Goal: Task Accomplishment & Management: Manage account settings

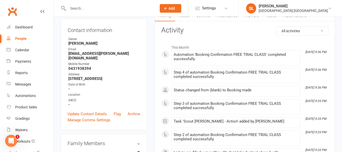
click at [97, 9] on input "text" at bounding box center [109, 8] width 87 height 7
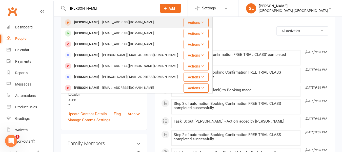
type input "antonio"
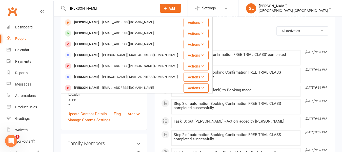
drag, startPoint x: 94, startPoint y: 22, endPoint x: 121, endPoint y: 41, distance: 33.3
click at [94, 22] on div "Antonio Bianchi" at bounding box center [87, 22] width 28 height 7
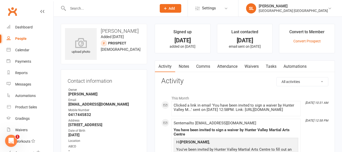
click at [256, 67] on link "Waivers" at bounding box center [251, 66] width 21 height 12
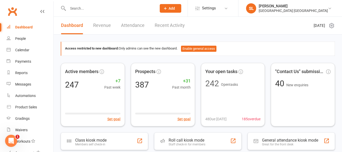
click at [115, 5] on input "text" at bounding box center [109, 8] width 87 height 7
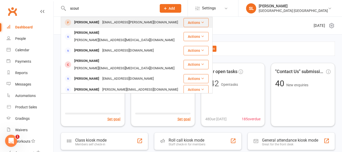
type input "scout"
click at [95, 22] on div "Scout Haywood" at bounding box center [87, 22] width 28 height 7
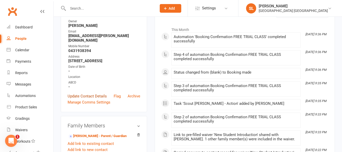
scroll to position [25, 0]
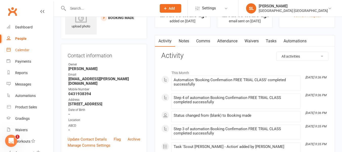
click at [24, 50] on div "Calendar" at bounding box center [22, 50] width 14 height 4
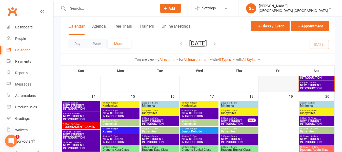
scroll to position [228, 0]
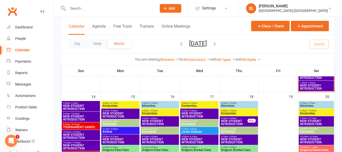
click at [305, 119] on span "NEW STUDENT INTRODUCTION" at bounding box center [316, 122] width 33 height 6
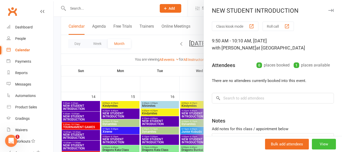
click at [315, 143] on button "View" at bounding box center [324, 143] width 24 height 11
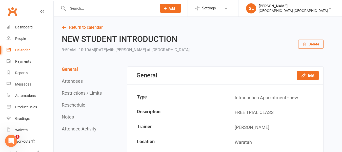
click at [309, 45] on button "Delete" at bounding box center [310, 43] width 25 height 9
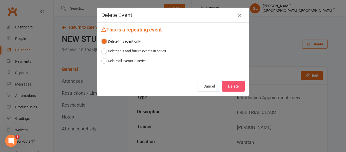
click at [233, 85] on button "Delete" at bounding box center [233, 86] width 23 height 11
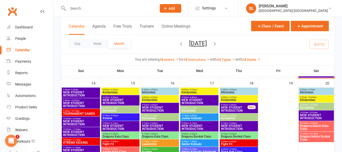
scroll to position [253, 0]
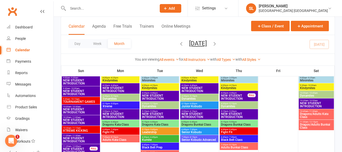
click at [314, 102] on span "NEW STUDENT INTRODUCTION" at bounding box center [316, 104] width 33 height 6
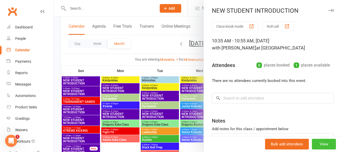
click at [312, 141] on button "View" at bounding box center [324, 143] width 24 height 11
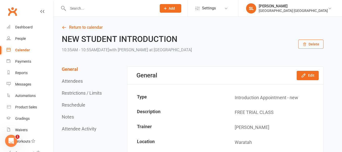
click at [311, 42] on button "Delete" at bounding box center [310, 43] width 25 height 9
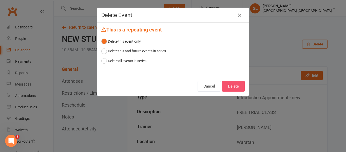
click at [231, 84] on button "Delete" at bounding box center [233, 86] width 23 height 11
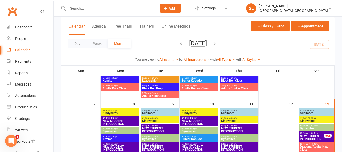
scroll to position [101, 0]
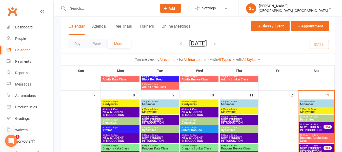
click at [98, 7] on input "text" at bounding box center [109, 8] width 87 height 7
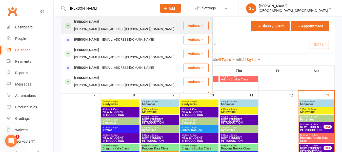
type input "stephen"
click at [95, 22] on div "Stephen Bosworth" at bounding box center [87, 21] width 28 height 7
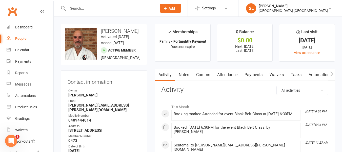
click at [258, 74] on link "Payments" at bounding box center [253, 75] width 25 height 12
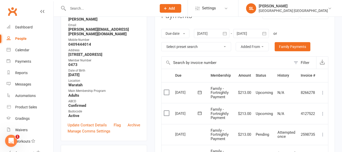
scroll to position [76, 0]
click at [79, 9] on input "text" at bounding box center [109, 8] width 87 height 7
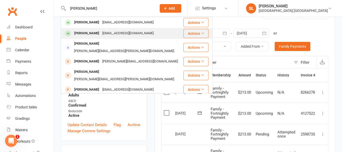
type input "lara"
click at [88, 32] on div "Lara Bosworth" at bounding box center [87, 33] width 28 height 7
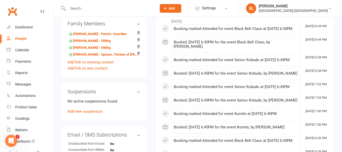
scroll to position [253, 0]
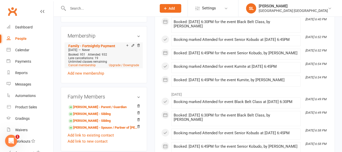
click at [132, 47] on icon at bounding box center [133, 46] width 4 height 4
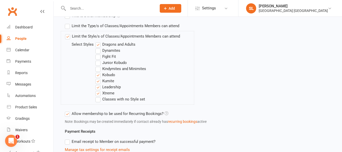
scroll to position [202, 0]
drag, startPoint x: 98, startPoint y: 55, endPoint x: 98, endPoint y: 60, distance: 5.6
click at [98, 55] on label "Fight Fit" at bounding box center [105, 56] width 20 height 6
click at [98, 53] on input "Fight Fit" at bounding box center [96, 53] width 3 height 0
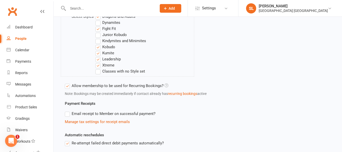
scroll to position [321, 0]
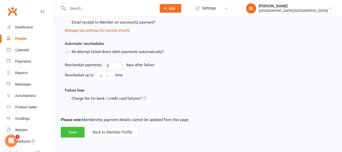
click at [74, 131] on button "Save" at bounding box center [73, 132] width 24 height 11
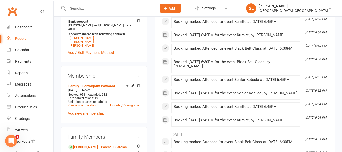
scroll to position [253, 0]
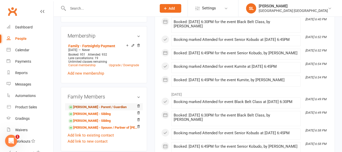
click at [91, 110] on link "Stephen Bosworth - Parent / Guardian" at bounding box center [97, 106] width 58 height 5
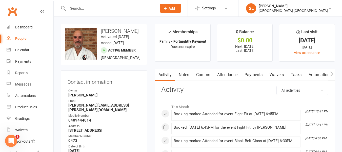
click at [72, 7] on input "text" at bounding box center [109, 8] width 87 height 7
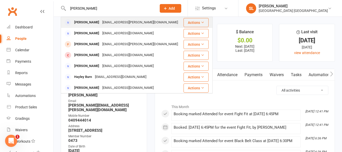
type input "haywood"
click at [80, 22] on div "William Haywood" at bounding box center [87, 22] width 28 height 7
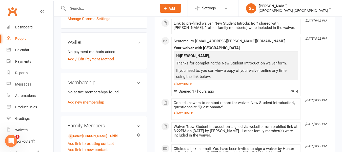
scroll to position [152, 0]
click at [91, 58] on link "Add / Edit Payment Method" at bounding box center [91, 59] width 46 height 6
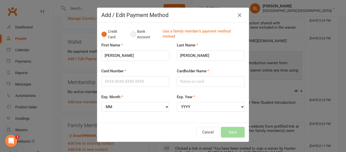
click at [130, 35] on button "Bank Account" at bounding box center [144, 34] width 28 height 15
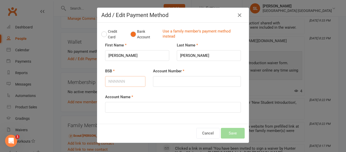
click at [117, 78] on input "BSB" at bounding box center [125, 81] width 40 height 11
type input "814282"
click at [156, 80] on input "Account Number" at bounding box center [197, 81] width 88 height 11
type input "51755406"
click at [144, 110] on input "Account Name" at bounding box center [173, 107] width 136 height 11
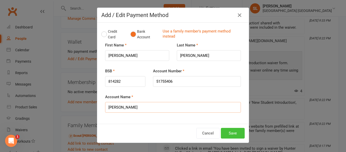
type input "William Haywood"
click at [227, 132] on button "Save" at bounding box center [233, 133] width 24 height 11
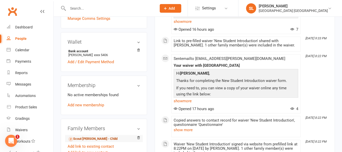
click at [89, 138] on link "Scout Haywood - Child" at bounding box center [92, 138] width 49 height 5
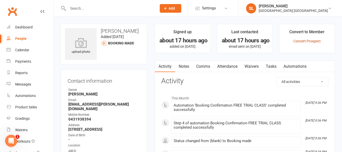
click at [297, 40] on link "Convert Prospect" at bounding box center [306, 41] width 27 height 4
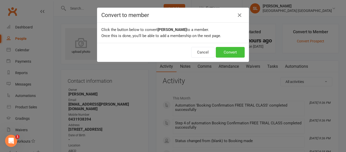
click at [229, 51] on button "Convert" at bounding box center [230, 52] width 29 height 11
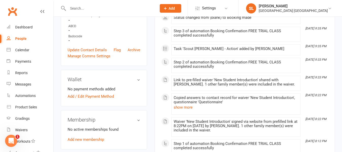
scroll to position [152, 0]
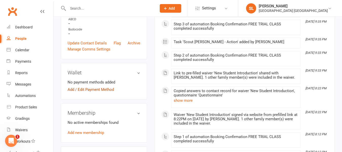
click at [106, 89] on link "Add / Edit Payment Method" at bounding box center [91, 89] width 46 height 6
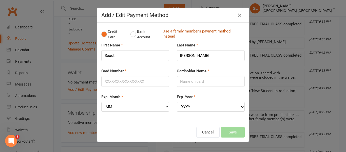
click at [167, 31] on link "Use a family member's payment method instead" at bounding box center [201, 34] width 79 height 11
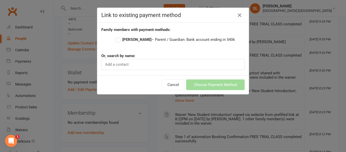
click at [126, 40] on strong "William Haywood" at bounding box center [136, 39] width 29 height 5
click at [119, 36] on input "William Haywood – Parent / Guardian: Bank account ending in 5406" at bounding box center [116, 36] width 3 height 0
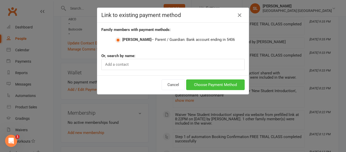
click at [196, 85] on button "Choose Payment Method" at bounding box center [215, 84] width 58 height 11
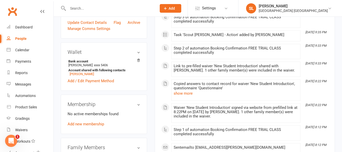
scroll to position [202, 0]
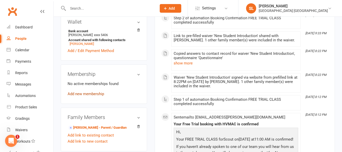
click at [98, 93] on link "Add new membership" at bounding box center [86, 93] width 36 height 5
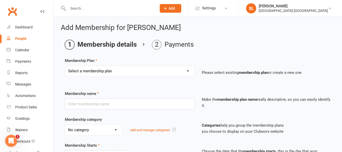
click at [92, 70] on select "Select a membership plan Create new Membership Plan OAW Kindymites/Minimites - …" at bounding box center [129, 71] width 129 height 10
select select "1"
click at [65, 66] on select "Select a membership plan Create new Membership Plan OAW Kindymites/Minimites - …" at bounding box center [129, 71] width 129 height 10
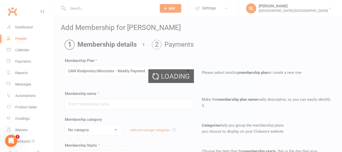
type input "OAW Kindymites/Minimites - Weekly Payment"
select select "5"
type input "0"
select select "2"
type input "1"
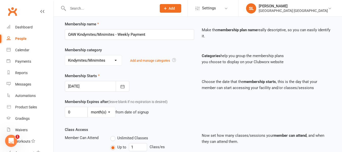
scroll to position [101, 0]
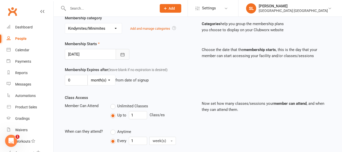
click at [122, 54] on icon "button" at bounding box center [122, 54] width 5 height 5
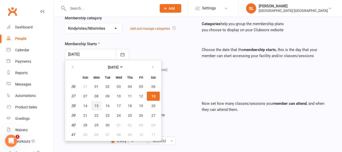
click at [96, 106] on span "15" at bounding box center [96, 106] width 4 height 4
type input "15 Sep 2025"
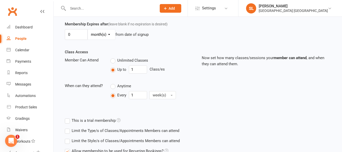
scroll to position [177, 0]
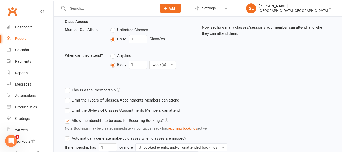
click at [67, 111] on label "Limit the Style/s of Classes/Appointments Members can attend" at bounding box center [122, 110] width 115 height 6
click at [67, 107] on input "Limit the Style/s of Classes/Appointments Members can attend" at bounding box center [66, 107] width 3 height 0
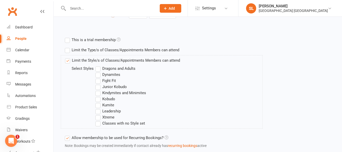
scroll to position [228, 0]
click at [98, 92] on label "Kindymites and Minimites" at bounding box center [120, 92] width 51 height 6
click at [98, 89] on input "Kindymites and Minimites" at bounding box center [96, 89] width 3 height 0
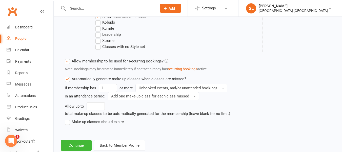
scroll to position [317, 0]
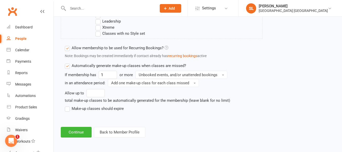
click at [68, 108] on label "Make-up classes should expire" at bounding box center [94, 108] width 59 height 6
click at [68, 105] on input "Make-up classes should expire" at bounding box center [66, 105] width 3 height 0
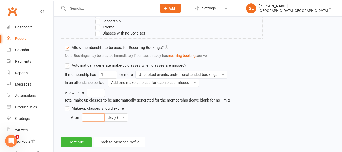
click at [89, 118] on input "number" at bounding box center [93, 117] width 23 height 8
type input "30"
click at [80, 140] on button "Continue" at bounding box center [76, 141] width 31 height 11
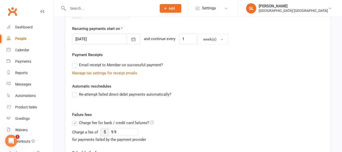
scroll to position [127, 0]
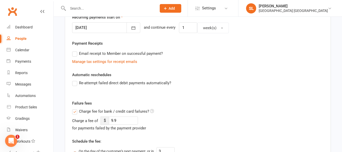
click at [74, 82] on label "Re-attempt failed direct debit payments automatically?" at bounding box center [121, 83] width 99 height 6
click at [74, 80] on input "Re-attempt failed direct debit payments automatically?" at bounding box center [73, 80] width 3 height 0
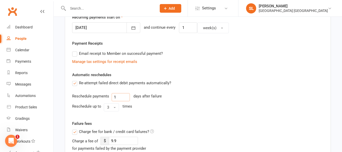
click at [127, 95] on input "1" at bounding box center [121, 97] width 18 height 8
type input "3"
click at [113, 108] on button "3" at bounding box center [111, 107] width 15 height 8
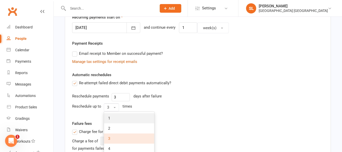
click at [109, 117] on span "1" at bounding box center [109, 118] width 2 height 5
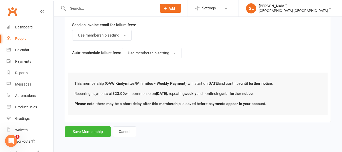
scroll to position [304, 0]
click at [92, 130] on button "Save Membership" at bounding box center [88, 131] width 46 height 11
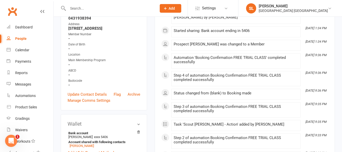
scroll to position [101, 0]
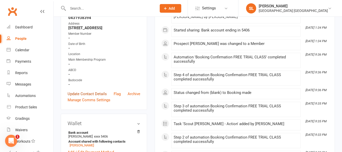
click at [85, 97] on link "Update Contact Details" at bounding box center [87, 94] width 39 height 6
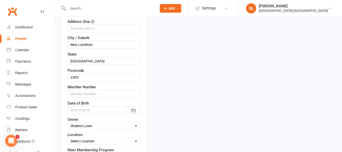
scroll to position [150, 0]
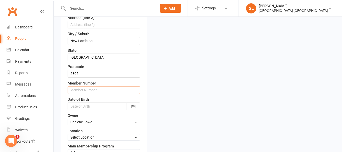
click at [92, 94] on input "text" at bounding box center [104, 90] width 73 height 8
type input "1430"
click at [76, 125] on select "Select Owner Shalene Lowe HVMAC Waratah Lesley Talbut Brian Hayes Anna Hayes Ab…" at bounding box center [104, 122] width 72 height 6
select select "5"
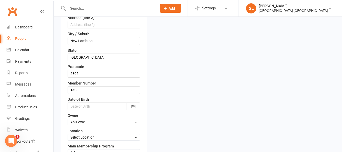
click at [68, 125] on select "Select Owner Shalene Lowe HVMAC Waratah Lesley Talbut Brian Hayes Anna Hayes Ab…" at bounding box center [104, 122] width 72 height 6
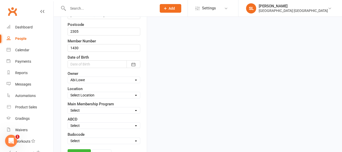
scroll to position [201, 0]
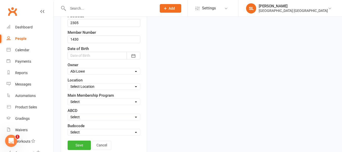
click at [89, 89] on select "Select Location Waratah" at bounding box center [104, 87] width 72 height 6
select select "0"
click at [68, 89] on select "Select Location Waratah" at bounding box center [104, 87] width 72 height 6
click at [86, 104] on select "Select Minimites Kindymites Dynamites Dragons Adults Fight Fit Kobudo Guest Nid…" at bounding box center [104, 102] width 72 height 6
select select "Kindymites"
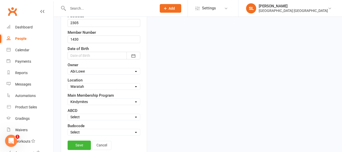
click at [68, 104] on select "Select Minimites Kindymites Dynamites Dragons Adults Fight Fit Kobudo Guest Nid…" at bounding box center [104, 102] width 72 height 6
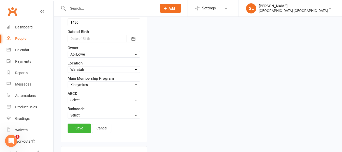
scroll to position [226, 0]
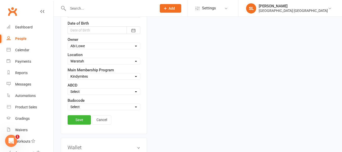
click at [90, 109] on select "Select Active Suspended Opt OUT Family" at bounding box center [104, 107] width 72 height 6
select select "Active"
click at [68, 109] on select "Select Active Suspended Opt OUT Family" at bounding box center [104, 107] width 72 height 6
click at [82, 124] on link "Save" at bounding box center [79, 119] width 23 height 9
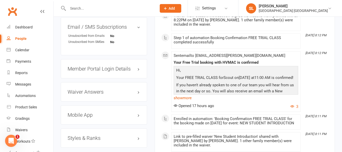
scroll to position [454, 0]
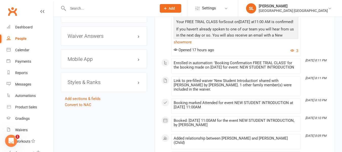
click at [90, 85] on h3 "Styles & Ranks" at bounding box center [104, 82] width 73 height 6
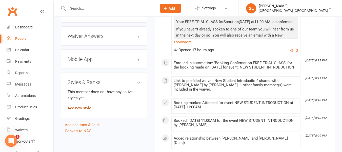
click at [78, 110] on link "Add new style" at bounding box center [80, 108] width 24 height 5
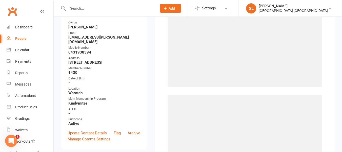
scroll to position [43, 0]
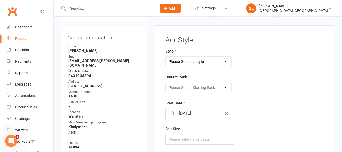
click at [177, 61] on select "Please Select a style Dragons and Adults Dynamites Fight Fit Junior Kobudo Kind…" at bounding box center [198, 61] width 66 height 10
select select "1754"
click at [165, 56] on select "Please Select a style Dragons and Adults Dynamites Fight Fit Junior Kobudo Kind…" at bounding box center [198, 61] width 66 height 10
click at [175, 87] on select "Please Select Starting Rank KM/MM White Belt KM/MM Yellow Belt KM Orange Belt K…" at bounding box center [198, 87] width 66 height 10
select select "17329"
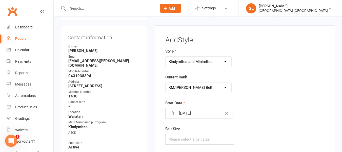
click at [165, 82] on select "Please Select Starting Rank KM/MM White Belt KM/MM Yellow Belt KM Orange Belt K…" at bounding box center [198, 87] width 66 height 10
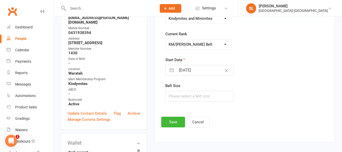
scroll to position [94, 0]
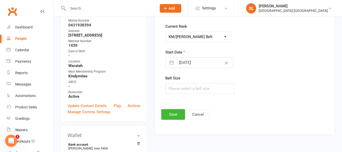
select select "7"
select select "2025"
select select "8"
select select "2025"
select select "9"
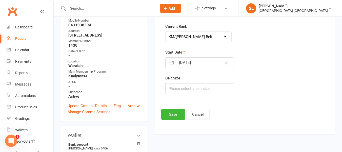
select select "2025"
click at [200, 63] on input "13 Sep 2025" at bounding box center [204, 62] width 57 height 10
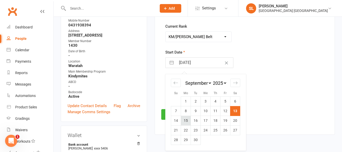
click at [186, 119] on td "15" at bounding box center [186, 120] width 10 height 10
type input "15 Sep 2025"
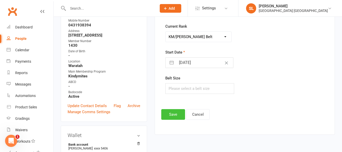
click at [173, 115] on button "Save" at bounding box center [173, 114] width 24 height 11
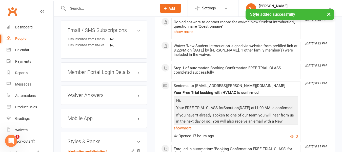
scroll to position [398, 0]
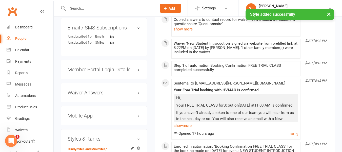
click at [88, 118] on h3 "Mobile App" at bounding box center [104, 116] width 73 height 6
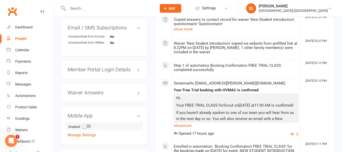
click at [85, 128] on span at bounding box center [84, 125] width 5 height 5
click at [82, 125] on input "checkbox" at bounding box center [82, 125] width 0 height 0
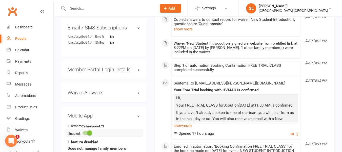
click at [92, 135] on span at bounding box center [89, 132] width 5 height 5
click at [82, 132] on input "checkbox" at bounding box center [82, 132] width 0 height 0
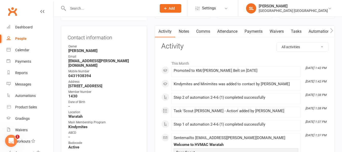
scroll to position [0, 0]
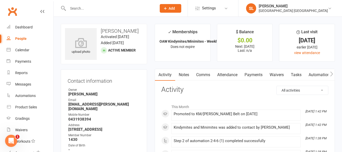
click at [275, 73] on link "Waivers" at bounding box center [276, 75] width 21 height 12
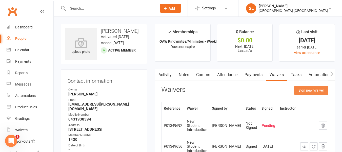
click at [312, 89] on button "Sign new Waiver" at bounding box center [311, 90] width 34 height 9
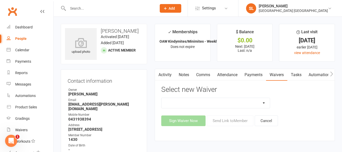
click at [256, 104] on select "Cancellation Form Membership Form Membership Form Family Membership Form Fight …" at bounding box center [215, 103] width 108 height 10
click at [298, 100] on div "Cancellation Form Membership Form Membership Form Family Membership Form Fight …" at bounding box center [244, 102] width 175 height 11
click at [331, 71] on icon "button" at bounding box center [331, 73] width 3 height 5
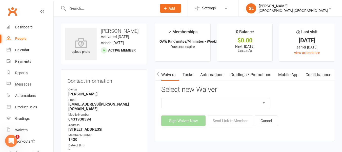
click at [282, 74] on link "Mobile App" at bounding box center [288, 75] width 27 height 12
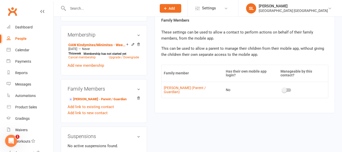
scroll to position [253, 0]
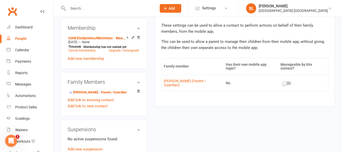
click at [284, 83] on span at bounding box center [284, 82] width 5 height 5
click at [282, 82] on input "checkbox" at bounding box center [282, 82] width 0 height 0
click at [172, 81] on link "William Haywood (Parent / Guardian)" at bounding box center [192, 83] width 57 height 8
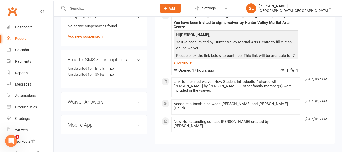
scroll to position [329, 0]
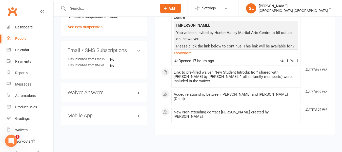
click at [93, 113] on h3 "Mobile App" at bounding box center [104, 115] width 73 height 6
click at [87, 126] on span at bounding box center [84, 125] width 5 height 5
click at [82, 125] on input "checkbox" at bounding box center [82, 125] width 0 height 0
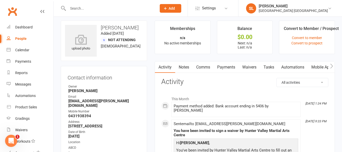
scroll to position [0, 0]
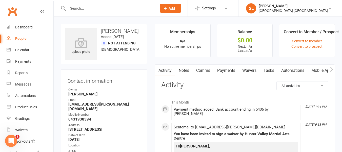
click at [316, 70] on link "Mobile App" at bounding box center [321, 71] width 27 height 12
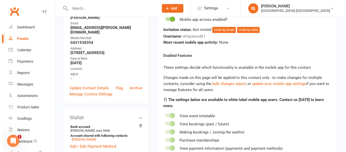
scroll to position [51, 0]
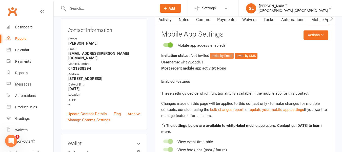
click at [225, 55] on button "Invite by Email" at bounding box center [222, 56] width 24 height 6
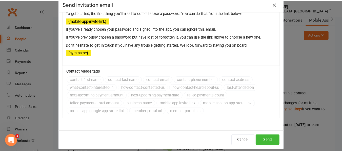
scroll to position [16, 0]
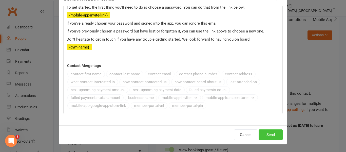
click at [272, 134] on button "Send" at bounding box center [270, 134] width 24 height 11
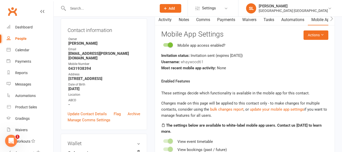
click at [76, 9] on input "text" at bounding box center [109, 8] width 87 height 7
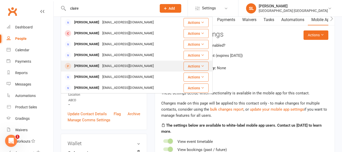
type input "claire"
click at [91, 66] on div "[PERSON_NAME]" at bounding box center [87, 65] width 28 height 7
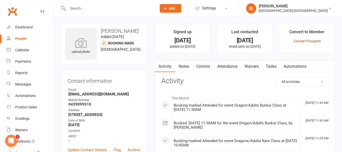
click at [296, 41] on link "Convert Prospect" at bounding box center [306, 41] width 27 height 4
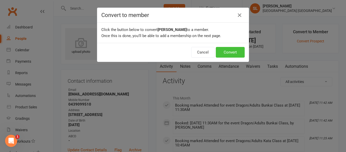
click at [223, 51] on button "Convert" at bounding box center [230, 52] width 29 height 11
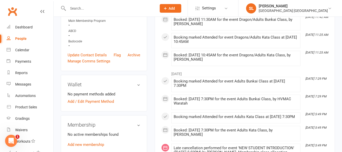
scroll to position [152, 0]
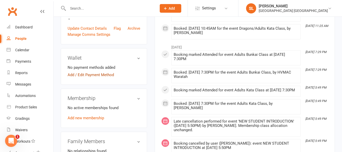
click at [103, 78] on link "Add / Edit Payment Method" at bounding box center [91, 75] width 46 height 6
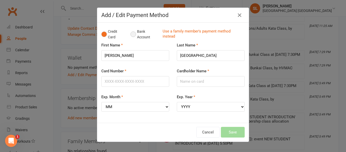
click at [132, 33] on button "Bank Account" at bounding box center [144, 34] width 28 height 15
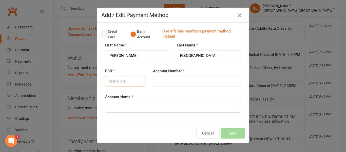
click at [118, 81] on input "BSB" at bounding box center [125, 81] width 40 height 11
type input "650000"
click at [160, 80] on input "Account Number" at bounding box center [197, 81] width 88 height 11
type input "568017200"
click at [125, 107] on input "Account Name" at bounding box center [173, 107] width 136 height 11
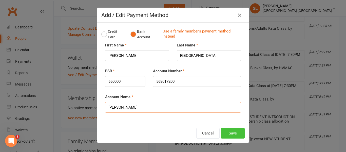
type input "[PERSON_NAME]"
click at [233, 134] on button "Save" at bounding box center [233, 133] width 24 height 11
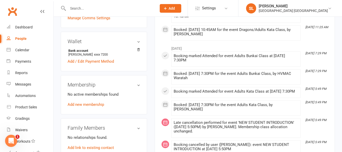
scroll to position [177, 0]
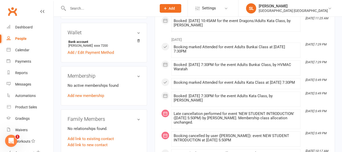
click at [91, 98] on link "Add new membership" at bounding box center [86, 95] width 36 height 5
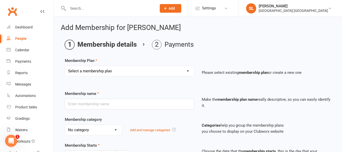
click at [79, 71] on select "Select a membership plan Create new Membership Plan OAW Kindymites/Minimites - …" at bounding box center [129, 71] width 129 height 10
select select "7"
click at [65, 66] on select "Select a membership plan Create new Membership Plan OAW Kindymites/Minimites - …" at bounding box center [129, 71] width 129 height 10
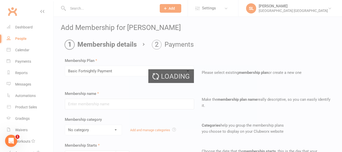
type input "Basic Fortnightly Payment"
select select "0"
type input "0"
type input "2"
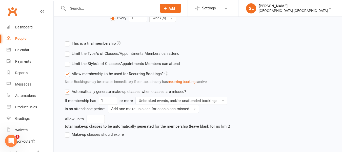
scroll to position [228, 0]
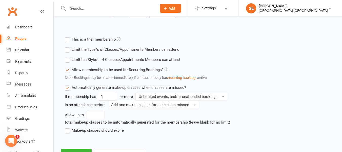
click at [67, 59] on label "Limit the Style/s of Classes/Appointments Members can attend" at bounding box center [122, 59] width 115 height 6
click at [67, 56] on input "Limit the Style/s of Classes/Appointments Members can attend" at bounding box center [66, 56] width 3 height 0
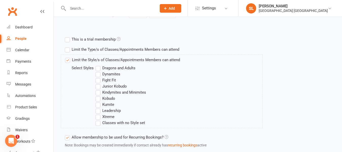
click at [98, 68] on label "Dragons and Adults" at bounding box center [115, 68] width 40 height 6
click at [98, 65] on input "Dragons and Adults" at bounding box center [96, 65] width 3 height 0
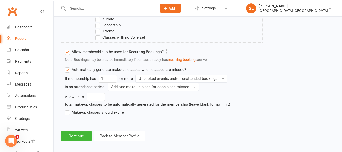
scroll to position [317, 0]
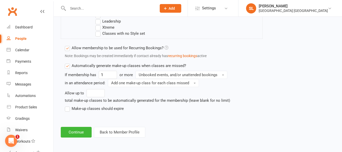
click at [67, 108] on label "Make-up classes should expire" at bounding box center [94, 108] width 59 height 6
click at [67, 105] on input "Make-up classes should expire" at bounding box center [66, 105] width 3 height 0
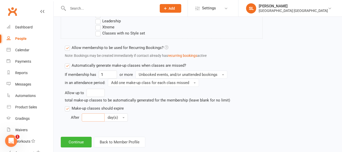
click at [94, 118] on input "number" at bounding box center [93, 117] width 23 height 8
type input "30"
click at [74, 140] on button "Continue" at bounding box center [76, 141] width 31 height 11
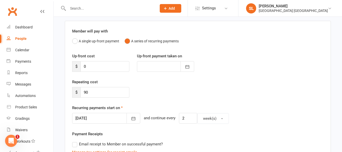
scroll to position [51, 0]
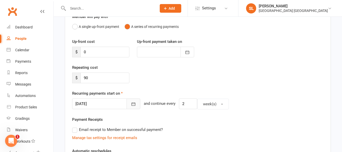
click at [132, 102] on icon "button" at bounding box center [134, 103] width 4 height 3
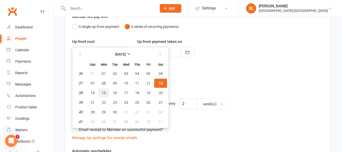
click at [103, 91] on span "15" at bounding box center [104, 93] width 4 height 4
type input "15 Sep 2025"
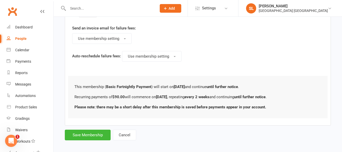
scroll to position [304, 0]
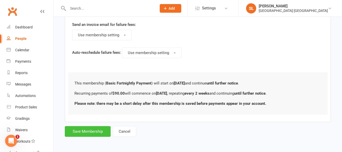
click at [83, 131] on button "Save Membership" at bounding box center [88, 131] width 46 height 11
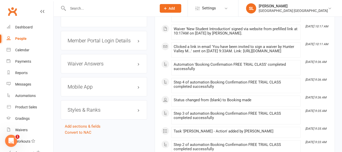
scroll to position [405, 0]
click at [88, 112] on h3 "Styles & Ranks" at bounding box center [104, 109] width 73 height 6
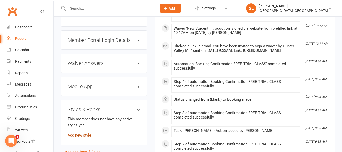
click at [85, 137] on link "Add new style" at bounding box center [80, 135] width 24 height 5
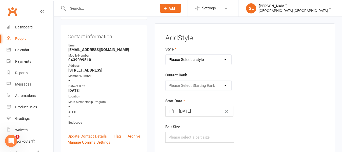
scroll to position [43, 0]
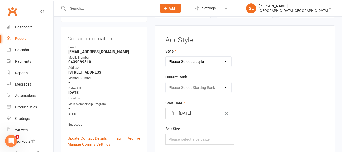
click at [199, 62] on select "Please Select a style Dragons and Adults Dynamites Fight Fit Junior Kobudo Kind…" at bounding box center [198, 61] width 66 height 10
select select "1750"
click at [165, 56] on select "Please Select a style Dragons and Adults Dynamites Fight Fit Junior Kobudo Kind…" at bounding box center [198, 61] width 66 height 10
click at [184, 87] on select "Please Select Starting Rank White 10th kyu 9th kyu 8th kyu Yellow 7th kyu Orang…" at bounding box center [198, 87] width 66 height 10
select select "17261"
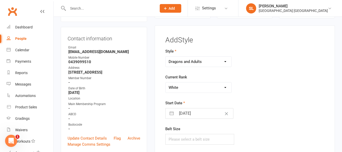
click at [165, 82] on select "Please Select Starting Rank White 10th kyu 9th kyu 8th kyu Yellow 7th kyu Orang…" at bounding box center [198, 87] width 66 height 10
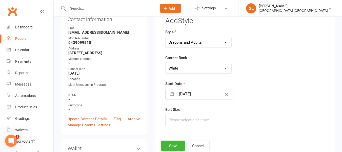
scroll to position [94, 0]
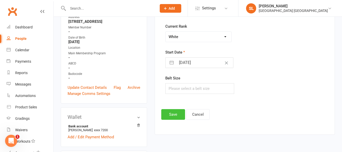
click at [174, 115] on button "Save" at bounding box center [173, 114] width 24 height 11
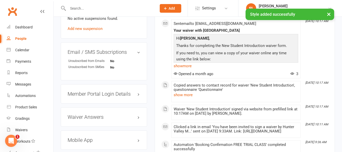
scroll to position [372, 0]
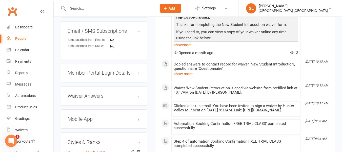
click at [86, 121] on h3 "Mobile App" at bounding box center [104, 119] width 73 height 6
click at [87, 132] on span at bounding box center [84, 129] width 5 height 5
click at [82, 128] on input "checkbox" at bounding box center [82, 128] width 0 height 0
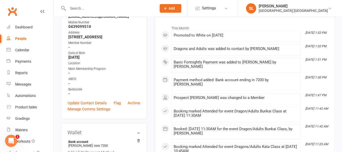
scroll to position [0, 0]
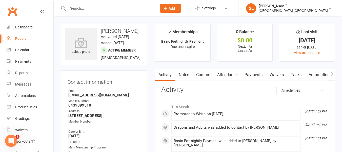
click at [331, 73] on icon "button" at bounding box center [331, 73] width 3 height 5
click at [291, 74] on link "Mobile App" at bounding box center [288, 75] width 27 height 12
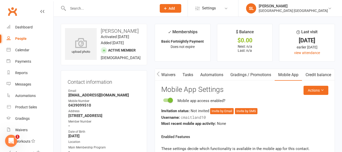
click at [283, 97] on div "Mobile app access enabled?" at bounding box center [244, 100] width 167 height 6
click at [78, 9] on input "text" at bounding box center [109, 8] width 87 height 7
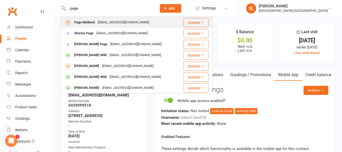
type input "page"
click at [89, 22] on div "Page Maitland" at bounding box center [85, 22] width 24 height 7
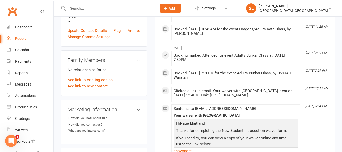
scroll to position [127, 0]
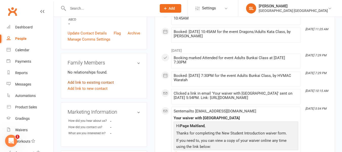
click at [90, 85] on link "Add link to existing contact" at bounding box center [91, 82] width 46 height 6
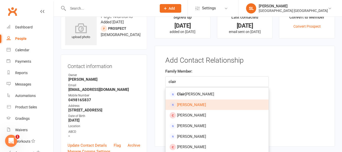
scroll to position [40, 0]
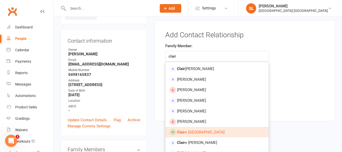
type input "clair"
click at [198, 132] on span "Clair e Maitland" at bounding box center [201, 132] width 48 height 5
type input "[PERSON_NAME]"
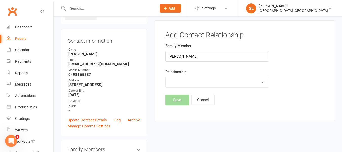
click at [173, 82] on select "Parent / Guardian Child Sibling (parent not in system) Spouse / Partner Cousin …" at bounding box center [216, 82] width 103 height 10
select select "3"
click at [165, 77] on select "Parent / Guardian Child Sibling (parent not in system) Spouse / Partner Cousin …" at bounding box center [216, 82] width 103 height 10
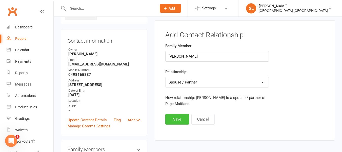
click at [178, 120] on button "Save" at bounding box center [177, 119] width 24 height 11
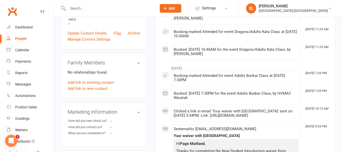
scroll to position [0, 0]
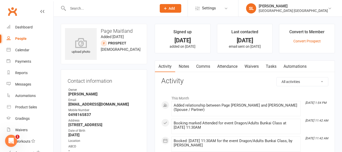
click at [75, 6] on input "text" at bounding box center [109, 8] width 87 height 7
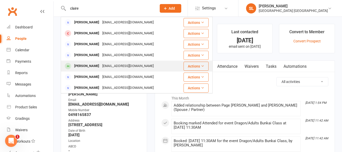
type input "claire"
click at [79, 66] on div "[PERSON_NAME]" at bounding box center [87, 65] width 28 height 7
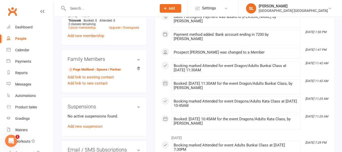
scroll to position [253, 0]
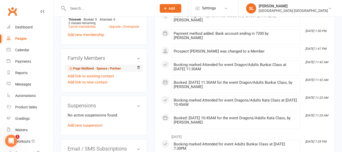
click at [85, 71] on link "Page Maitland - Spouse / Partner" at bounding box center [94, 68] width 53 height 5
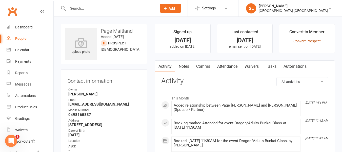
click at [316, 40] on link "Convert Prospect" at bounding box center [306, 41] width 27 height 4
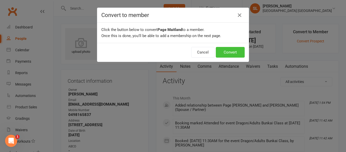
click at [225, 53] on button "Convert" at bounding box center [230, 52] width 29 height 11
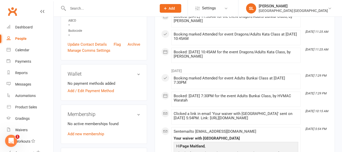
scroll to position [152, 0]
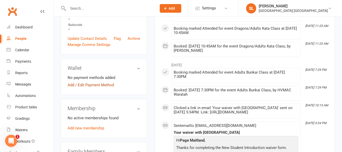
click at [91, 88] on link "Add / Edit Payment Method" at bounding box center [91, 85] width 46 height 6
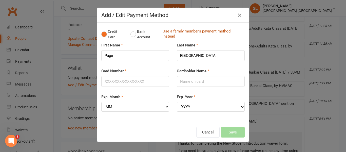
click at [168, 36] on link "Use a family member's payment method instead" at bounding box center [201, 34] width 79 height 11
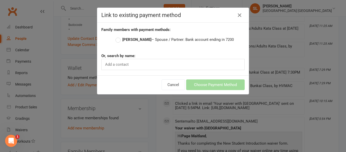
click at [115, 40] on label "Claire Maitland – Spouse / Partner: Bank account ending in 7200" at bounding box center [174, 39] width 118 height 6
click at [115, 36] on input "Claire Maitland – Spouse / Partner: Bank account ending in 7200" at bounding box center [116, 36] width 3 height 0
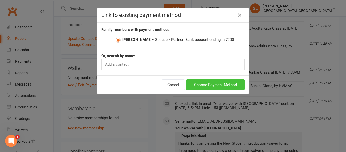
click at [196, 84] on button "Choose Payment Method" at bounding box center [215, 84] width 58 height 11
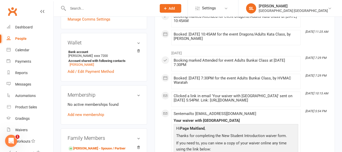
scroll to position [202, 0]
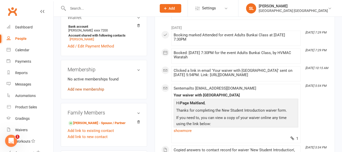
click at [91, 91] on link "Add new membership" at bounding box center [86, 89] width 36 height 5
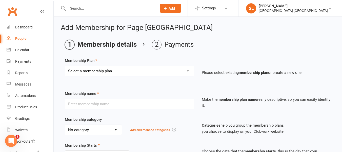
click at [94, 71] on select "Select a membership plan Create new Membership Plan OAW Kindymites/Minimites - …" at bounding box center [129, 71] width 129 height 10
select select "7"
click at [65, 66] on select "Select a membership plan Create new Membership Plan OAW Kindymites/Minimites - …" at bounding box center [129, 71] width 129 height 10
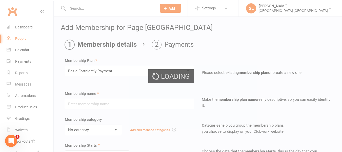
type input "Basic Fortnightly Payment"
select select "0"
type input "0"
type input "2"
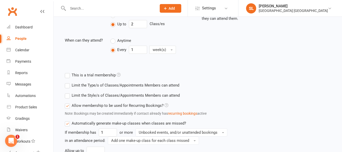
scroll to position [202, 0]
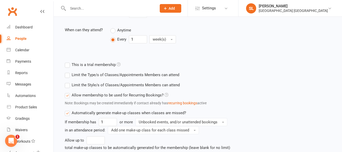
click at [67, 84] on label "Limit the Style/s of Classes/Appointments Members can attend" at bounding box center [122, 85] width 115 height 6
click at [67, 82] on input "Limit the Style/s of Classes/Appointments Members can attend" at bounding box center [66, 82] width 3 height 0
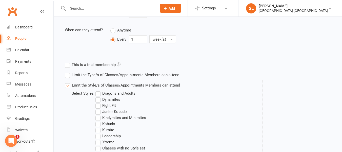
click at [98, 93] on label "Dragons and Adults" at bounding box center [115, 93] width 40 height 6
click at [98, 90] on input "Dragons and Adults" at bounding box center [96, 90] width 3 height 0
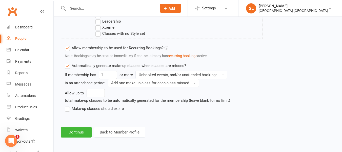
scroll to position [317, 0]
click at [68, 109] on label "Make-up classes should expire" at bounding box center [94, 108] width 59 height 6
click at [68, 105] on input "Make-up classes should expire" at bounding box center [66, 105] width 3 height 0
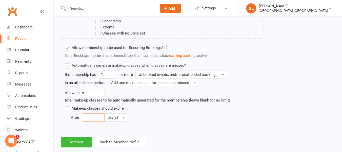
click at [90, 115] on input "number" at bounding box center [93, 117] width 23 height 8
type input "30"
click at [76, 142] on button "Continue" at bounding box center [76, 141] width 31 height 11
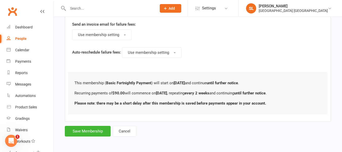
scroll to position [0, 0]
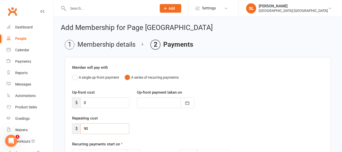
click at [92, 127] on input "90" at bounding box center [104, 128] width 49 height 11
type input "9"
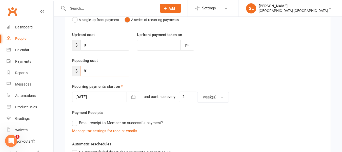
scroll to position [76, 0]
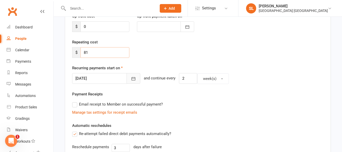
type input "81"
click at [131, 77] on icon "button" at bounding box center [133, 78] width 5 height 5
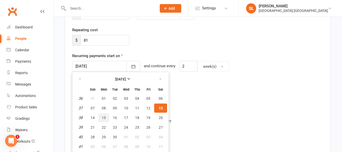
click at [103, 115] on span "15" at bounding box center [104, 117] width 4 height 4
type input "15 Sep 2025"
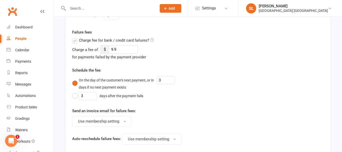
scroll to position [202, 0]
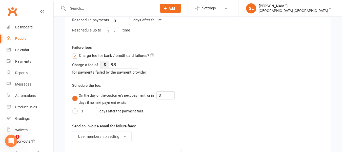
click at [75, 55] on label "Charge fee for bank / credit card failures?" at bounding box center [113, 55] width 82 height 6
click at [75, 52] on input "Charge fee for bank / credit card failures?" at bounding box center [113, 52] width 82 height 0
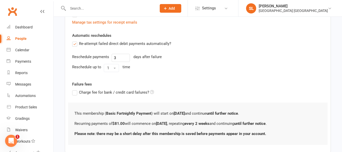
scroll to position [196, 0]
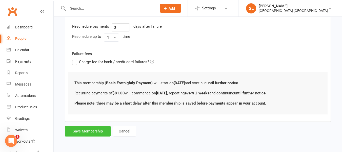
click at [89, 131] on button "Save Membership" at bounding box center [88, 131] width 46 height 11
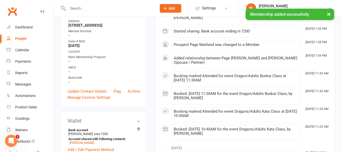
scroll to position [101, 0]
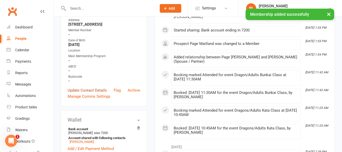
click at [97, 93] on link "Update Contact Details" at bounding box center [87, 90] width 39 height 6
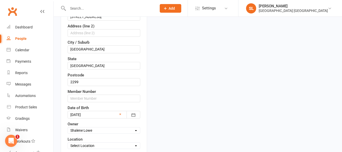
scroll to position [150, 0]
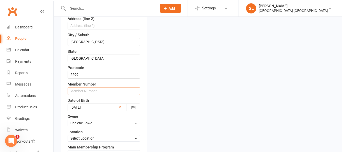
click at [80, 95] on input "text" at bounding box center [104, 91] width 73 height 8
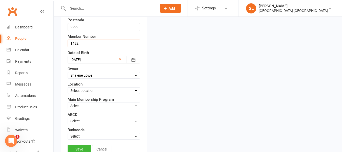
scroll to position [201, 0]
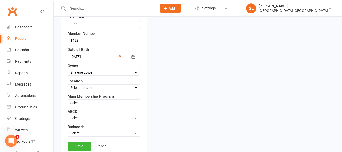
type input "1432"
click at [77, 75] on select "Select Owner Shalene Lowe HVMAC Waratah Lesley Talbut Brian Hayes Anna Hayes Ab…" at bounding box center [104, 72] width 72 height 6
select select "5"
click at [68, 75] on select "Select Owner Shalene Lowe HVMAC Waratah Lesley Talbut Brian Hayes Anna Hayes Ab…" at bounding box center [104, 72] width 72 height 6
click at [82, 90] on select "Select Location Waratah" at bounding box center [104, 88] width 72 height 6
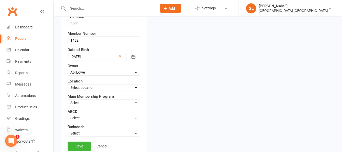
select select "0"
click at [68, 90] on select "Select Location Waratah" at bounding box center [104, 88] width 72 height 6
click at [80, 105] on select "Select Minimites Kindymites Dynamites Dragons Adults Fight Fit Kobudo Guest Nid…" at bounding box center [104, 103] width 72 height 6
select select "Adults"
click at [68, 105] on select "Select Minimites Kindymites Dynamites Dragons Adults Fight Fit Kobudo Guest Nid…" at bounding box center [104, 103] width 72 height 6
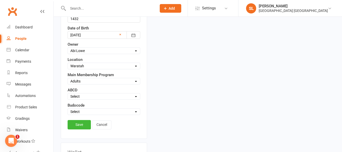
scroll to position [252, 0]
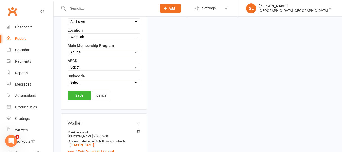
click at [79, 85] on select "Select Active Suspended Opt OUT Family" at bounding box center [104, 82] width 72 height 6
select select "Active"
click at [68, 85] on select "Select Active Suspended Opt OUT Family" at bounding box center [104, 82] width 72 height 6
click at [78, 100] on link "Save" at bounding box center [79, 95] width 23 height 9
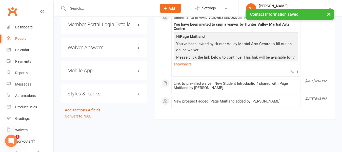
scroll to position [454, 0]
click at [87, 91] on h3 "Styles & Ranks" at bounding box center [104, 94] width 73 height 6
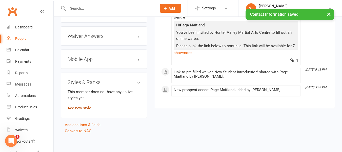
click at [78, 110] on link "Add new style" at bounding box center [80, 108] width 24 height 5
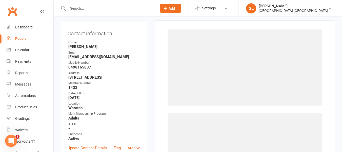
scroll to position [43, 0]
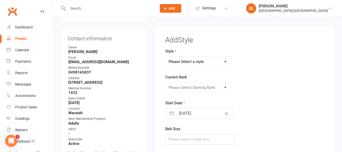
click at [189, 59] on select "Please Select a style Dragons and Adults Dynamites Fight Fit Junior Kobudo Kind…" at bounding box center [198, 61] width 66 height 10
select select "1750"
click at [165, 56] on select "Please Select a style Dragons and Adults Dynamites Fight Fit Junior Kobudo Kind…" at bounding box center [198, 61] width 66 height 10
click at [192, 89] on select "Please Select Starting Rank White 10th kyu 9th kyu 8th kyu Yellow 7th kyu Orang…" at bounding box center [198, 87] width 66 height 10
select select "17261"
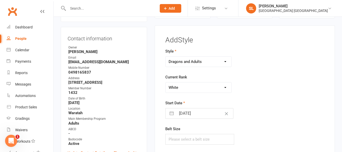
click at [165, 82] on select "Please Select Starting Rank White 10th kyu 9th kyu 8th kyu Yellow 7th kyu Orang…" at bounding box center [198, 87] width 66 height 10
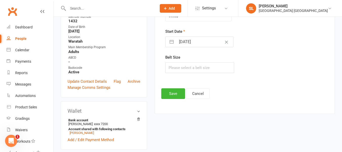
scroll to position [119, 0]
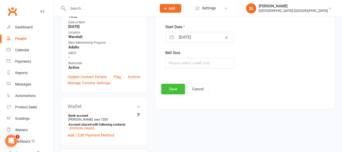
click at [174, 88] on button "Save" at bounding box center [173, 89] width 24 height 11
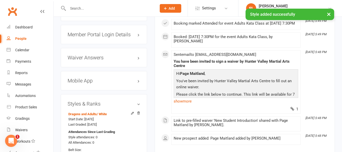
scroll to position [448, 0]
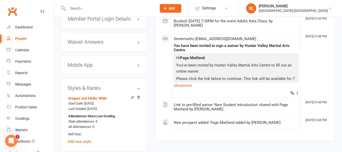
click at [86, 68] on h3 "Mobile App" at bounding box center [104, 65] width 73 height 6
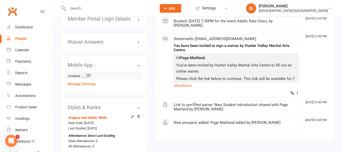
click at [86, 78] on span at bounding box center [84, 75] width 5 height 5
click at [82, 74] on input "checkbox" at bounding box center [82, 74] width 0 height 0
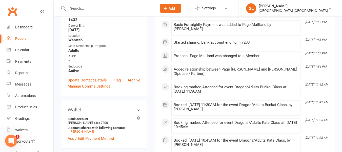
scroll to position [0, 0]
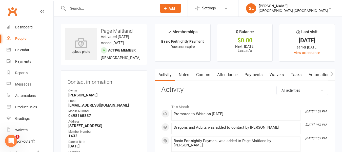
click at [331, 72] on icon "button" at bounding box center [331, 73] width 3 height 5
click at [288, 73] on link "Mobile App" at bounding box center [288, 75] width 27 height 12
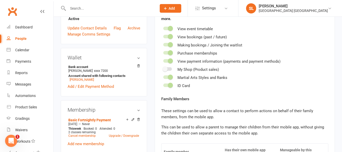
scroll to position [202, 0]
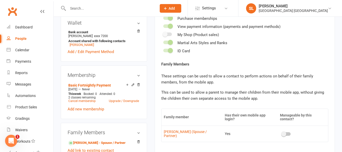
click at [284, 131] on span at bounding box center [283, 133] width 5 height 5
click at [282, 133] on input "checkbox" at bounding box center [282, 133] width 0 height 0
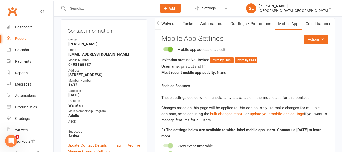
scroll to position [0, 0]
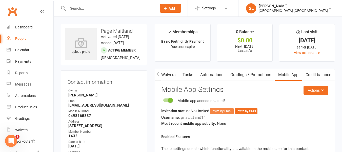
click at [220, 111] on button "Invite by Email" at bounding box center [222, 111] width 24 height 6
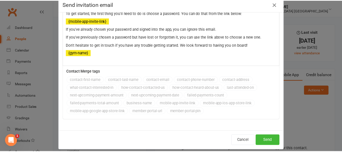
scroll to position [16, 0]
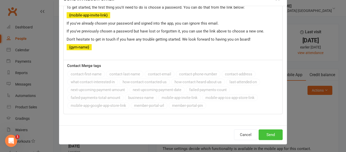
click at [272, 134] on button "Send" at bounding box center [270, 134] width 24 height 11
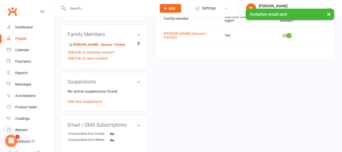
scroll to position [329, 0]
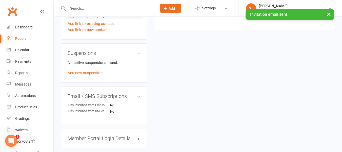
click at [89, 19] on link "Claire Maitland - Spouse / Partner" at bounding box center [96, 15] width 57 height 5
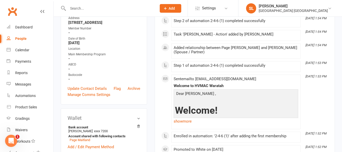
scroll to position [101, 0]
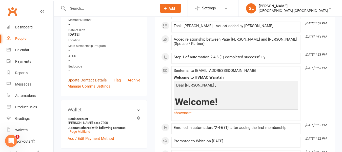
click at [90, 83] on link "Update Contact Details" at bounding box center [87, 80] width 39 height 6
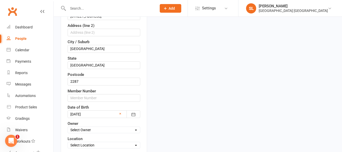
scroll to position [150, 0]
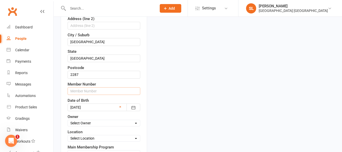
click at [88, 95] on input "text" at bounding box center [104, 91] width 73 height 8
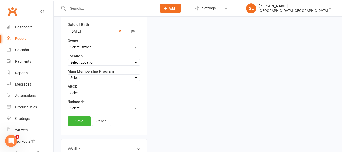
scroll to position [226, 0]
type input "1431"
click at [78, 50] on select "Select Owner Shalene Lowe HVMAC Waratah Lesley Talbut Brian Hayes Anna Hayes Ab…" at bounding box center [104, 47] width 72 height 6
select select "5"
click at [68, 50] on select "Select Owner Shalene Lowe HVMAC Waratah Lesley Talbut Brian Hayes Anna Hayes Ab…" at bounding box center [104, 47] width 72 height 6
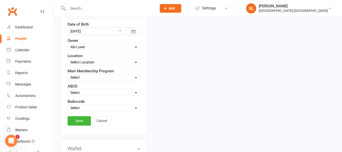
click at [78, 65] on select "Select Location Waratah" at bounding box center [104, 62] width 72 height 6
select select "0"
click at [68, 65] on select "Select Location Waratah" at bounding box center [104, 62] width 72 height 6
click at [75, 80] on select "Select Minimites Kindymites Dynamites Dragons Adults Fight Fit Kobudo Guest Nid…" at bounding box center [104, 77] width 72 height 6
select select "Adults"
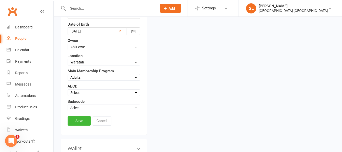
click at [68, 80] on select "Select Minimites Kindymites Dynamites Dragons Adults Fight Fit Kobudo Guest Nid…" at bounding box center [104, 77] width 72 height 6
click at [78, 110] on select "Select Active Suspended Opt OUT Family" at bounding box center [104, 108] width 72 height 6
select select "Active"
click at [68, 110] on select "Select Active Suspended Opt OUT Family" at bounding box center [104, 108] width 72 height 6
click at [79, 125] on link "Save" at bounding box center [79, 120] width 23 height 9
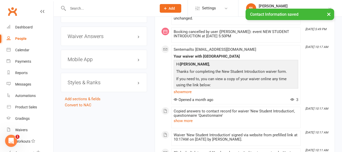
scroll to position [454, 0]
click at [76, 85] on h3 "Styles & Ranks" at bounding box center [104, 82] width 73 height 6
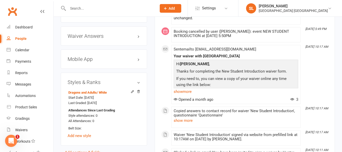
click at [82, 62] on h3 "Mobile App" at bounding box center [104, 59] width 73 height 6
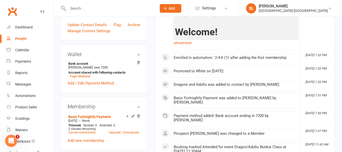
scroll to position [0, 0]
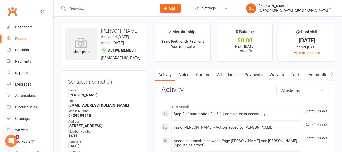
click at [331, 73] on icon "button" at bounding box center [331, 73] width 3 height 5
click at [291, 73] on link "Mobile App" at bounding box center [288, 75] width 27 height 12
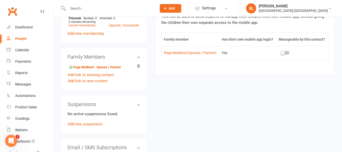
scroll to position [278, 0]
click at [281, 51] on span at bounding box center [282, 52] width 5 height 5
click at [281, 51] on input "checkbox" at bounding box center [281, 51] width 0 height 0
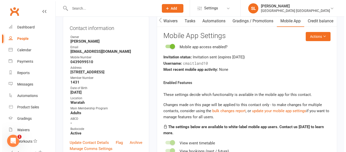
scroll to position [51, 0]
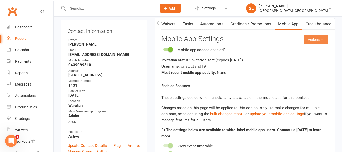
click at [313, 39] on button "Actions" at bounding box center [315, 39] width 25 height 9
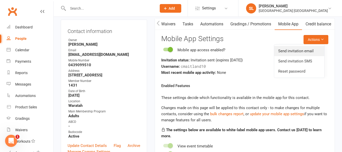
click at [298, 51] on link "Send invitation email" at bounding box center [299, 51] width 50 height 10
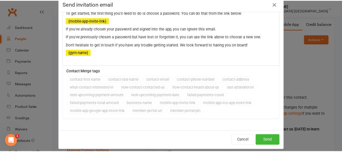
scroll to position [16, 0]
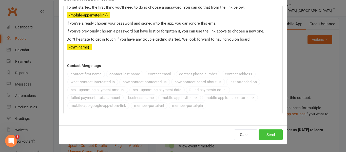
click at [270, 133] on button "Send" at bounding box center [270, 134] width 24 height 11
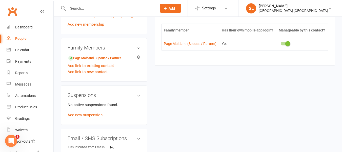
scroll to position [304, 0]
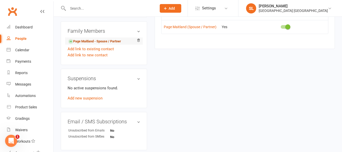
click at [87, 44] on link "Page Maitland - Spouse / Partner" at bounding box center [94, 41] width 53 height 5
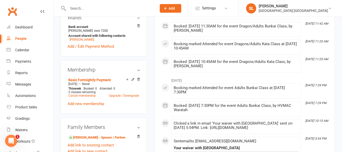
scroll to position [228, 0]
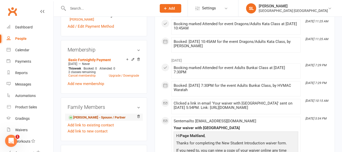
click at [88, 120] on link "Claire Maitland - Spouse / Partner" at bounding box center [96, 117] width 57 height 5
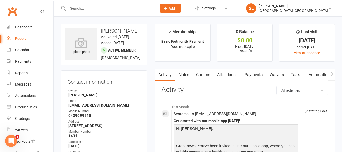
click at [276, 73] on link "Waivers" at bounding box center [276, 75] width 21 height 12
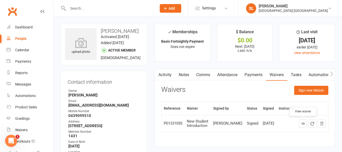
click at [302, 123] on icon at bounding box center [303, 123] width 4 height 4
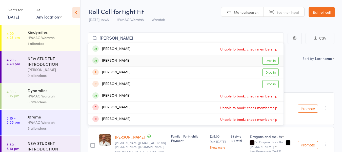
type input "lara"
click at [272, 59] on link "Drop in" at bounding box center [270, 61] width 16 height 8
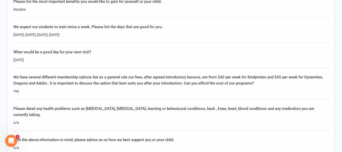
scroll to position [531, 0]
